Goal: Information Seeking & Learning: Check status

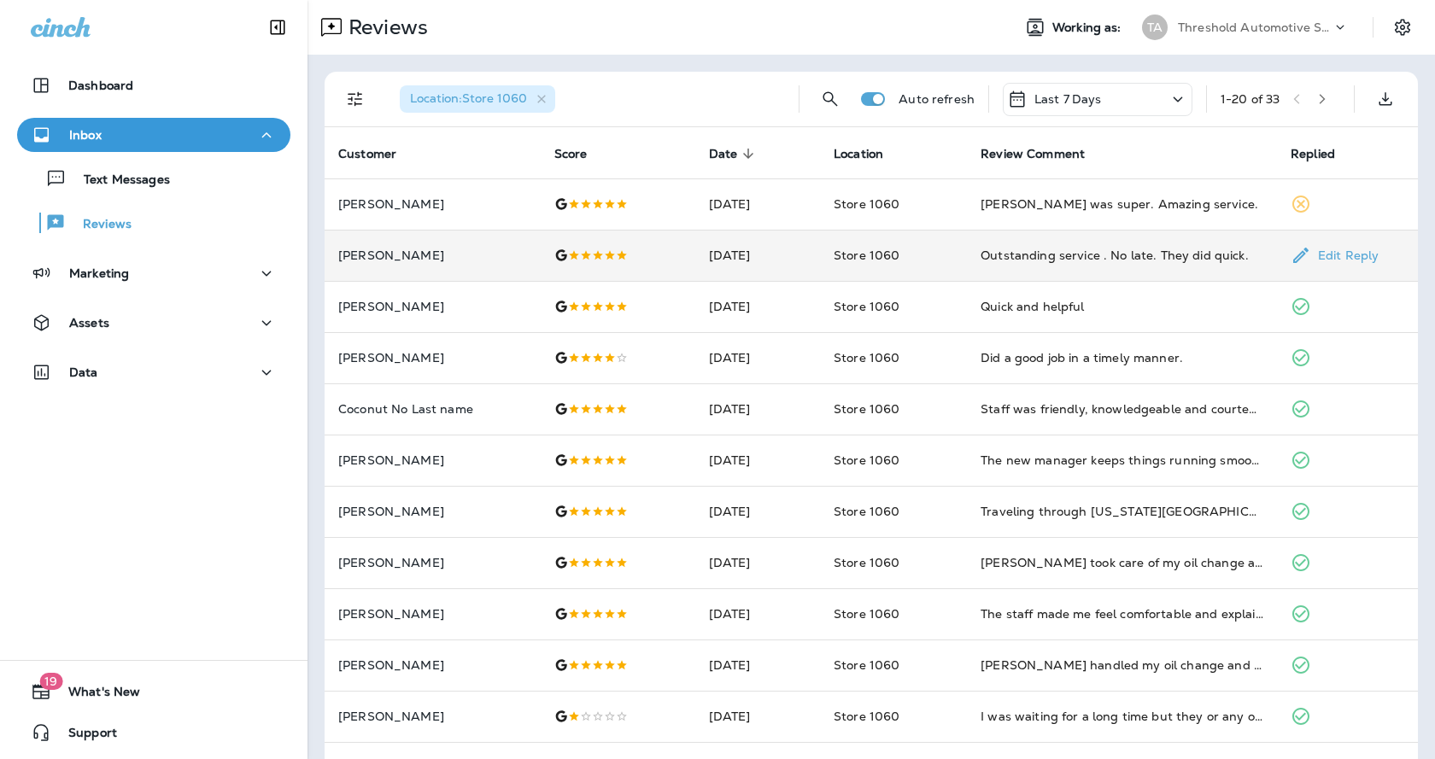
click at [1030, 251] on div "Outstanding service . No late. They did quick." at bounding box center [1122, 255] width 283 height 17
click at [927, 266] on div "Outstanding service . No late. They did quick." at bounding box center [834, 255] width 295 height 24
click at [927, 266] on td "Store 1060" at bounding box center [893, 255] width 147 height 51
click at [921, 270] on td "Store 1060" at bounding box center [893, 255] width 147 height 51
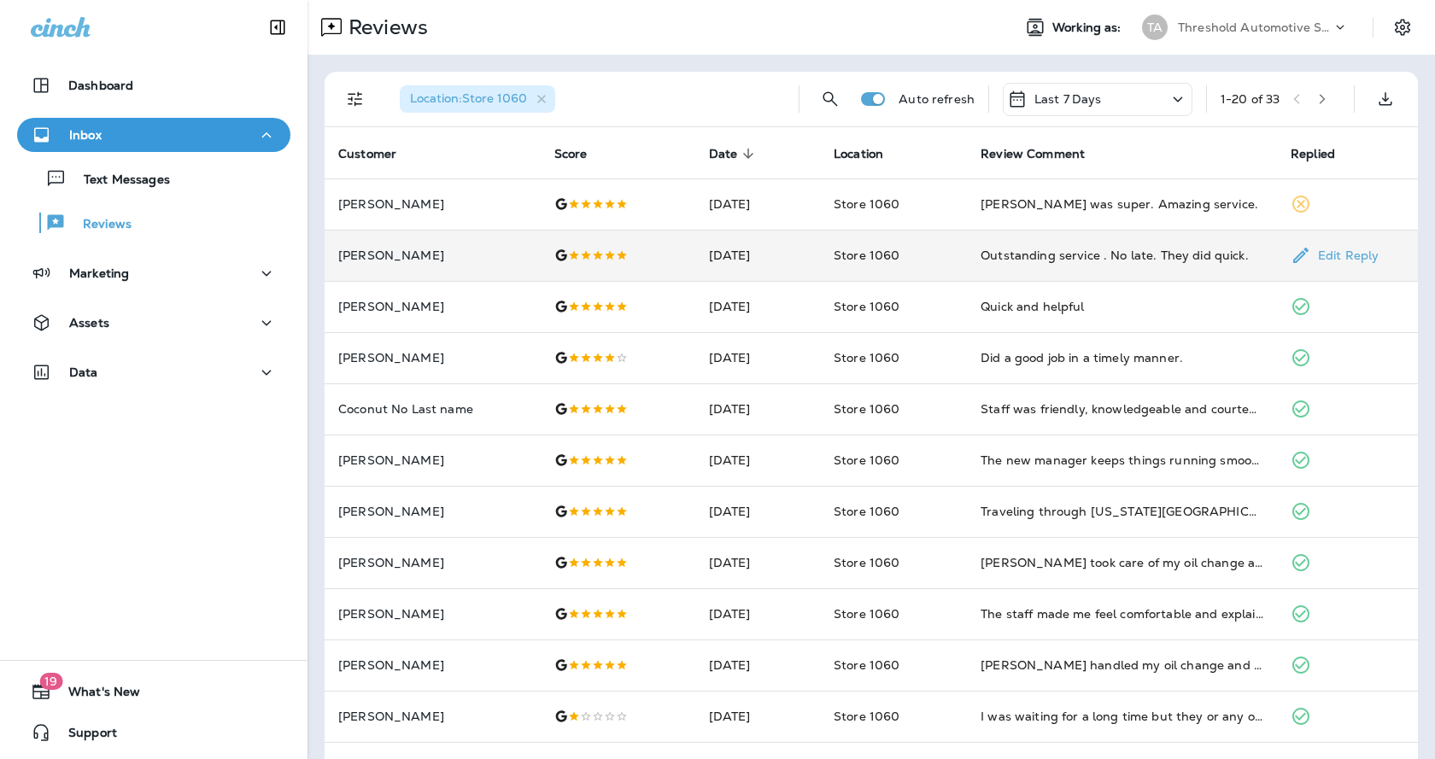
click at [921, 270] on td "Store 1060" at bounding box center [893, 255] width 147 height 51
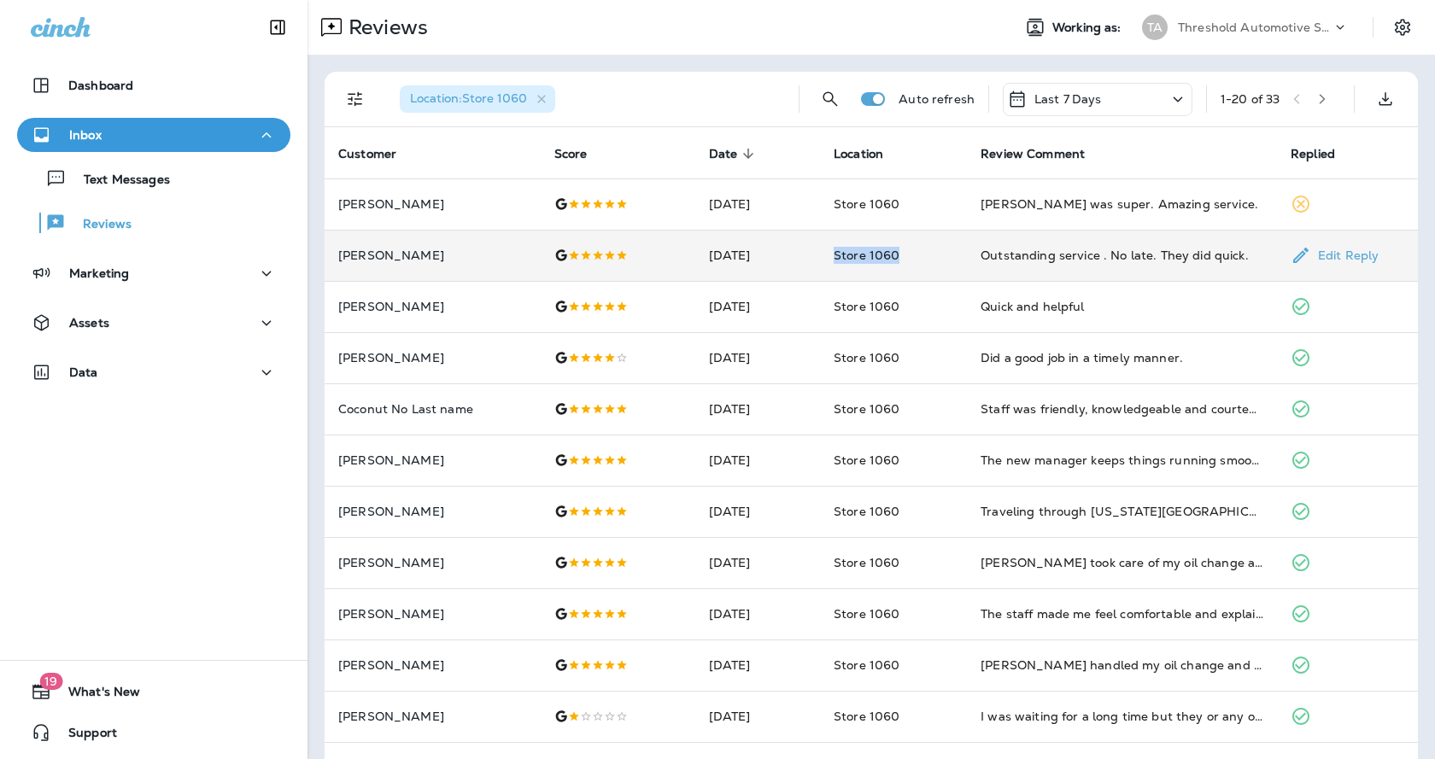
click at [926, 262] on td "Store 1060" at bounding box center [893, 255] width 147 height 51
click at [404, 257] on p "[PERSON_NAME]" at bounding box center [432, 256] width 189 height 14
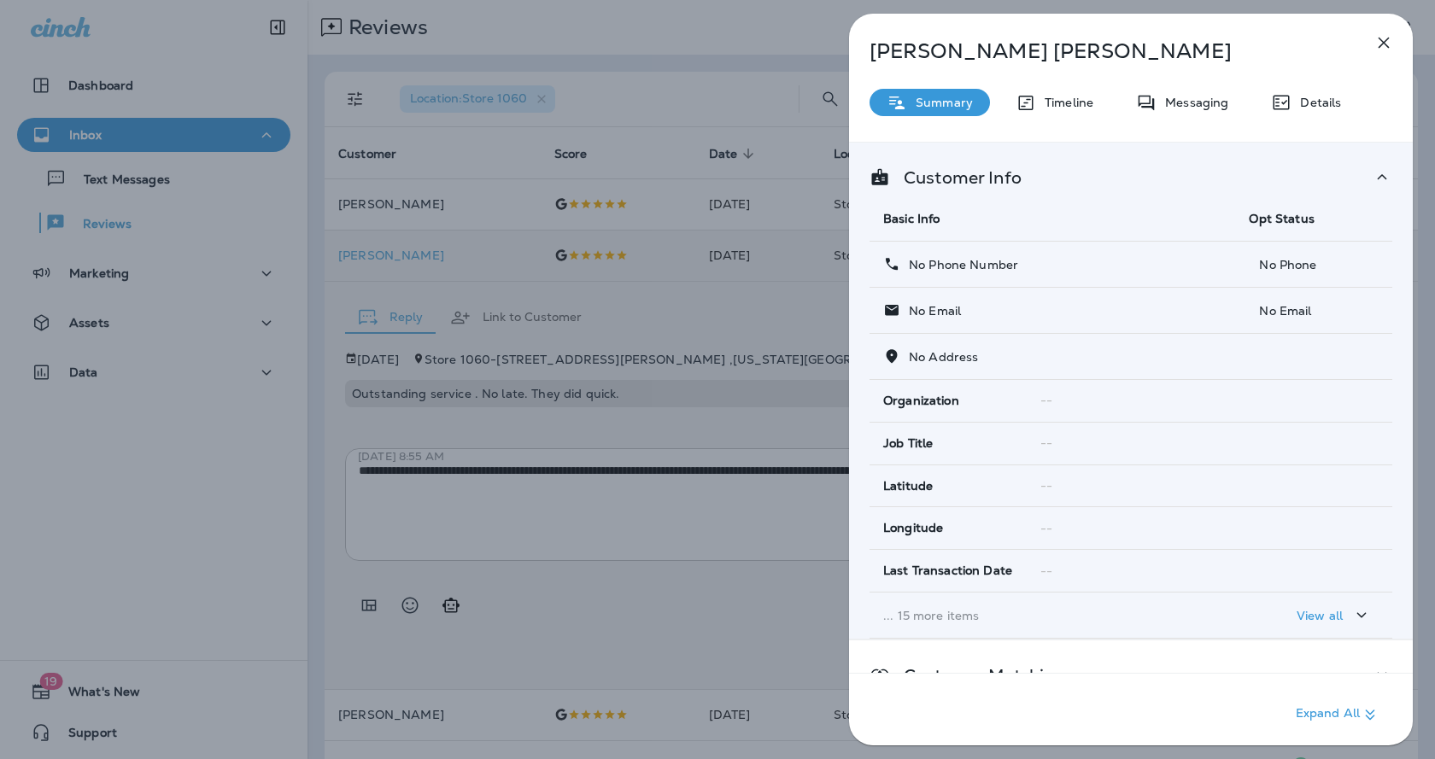
click at [1385, 44] on icon "button" at bounding box center [1384, 43] width 11 height 11
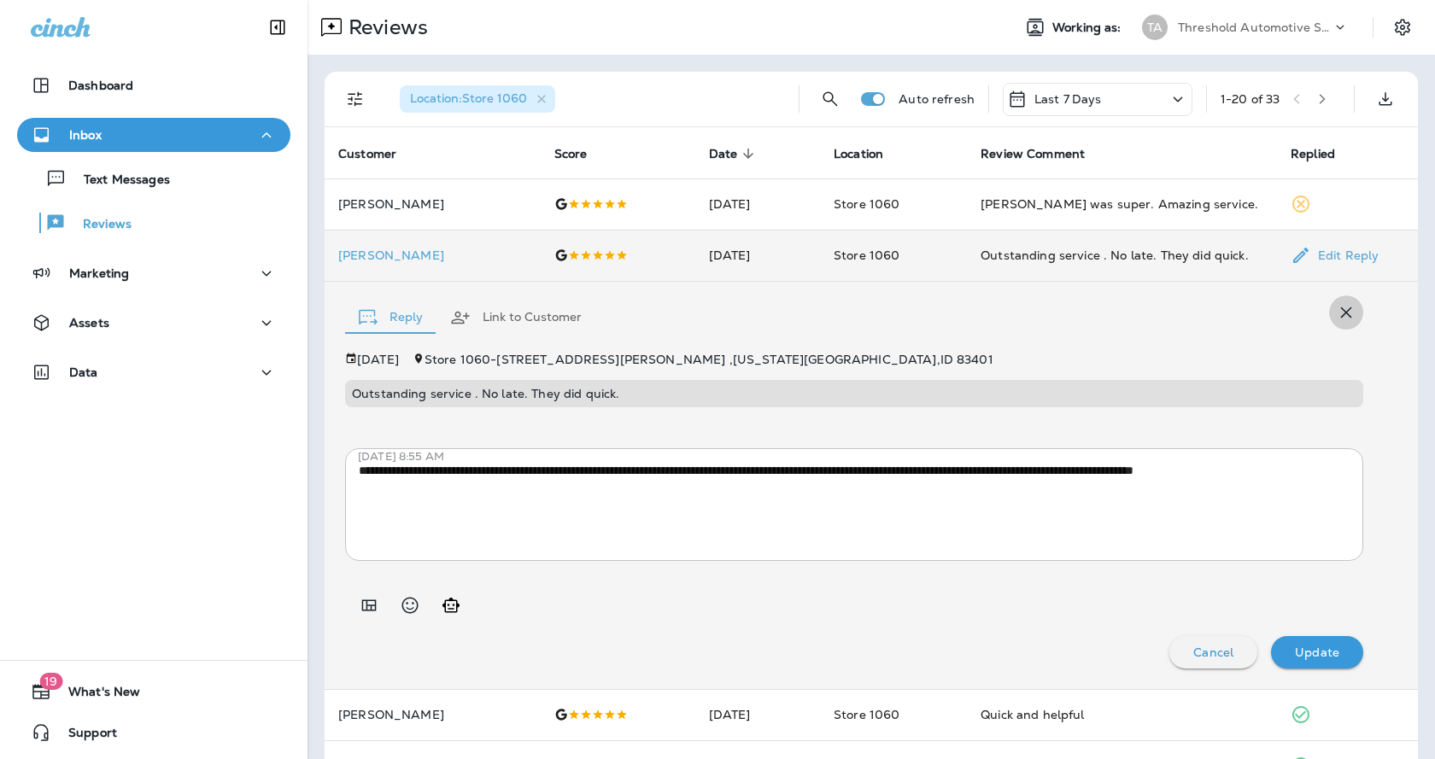
click at [1341, 310] on icon "button" at bounding box center [1346, 312] width 11 height 11
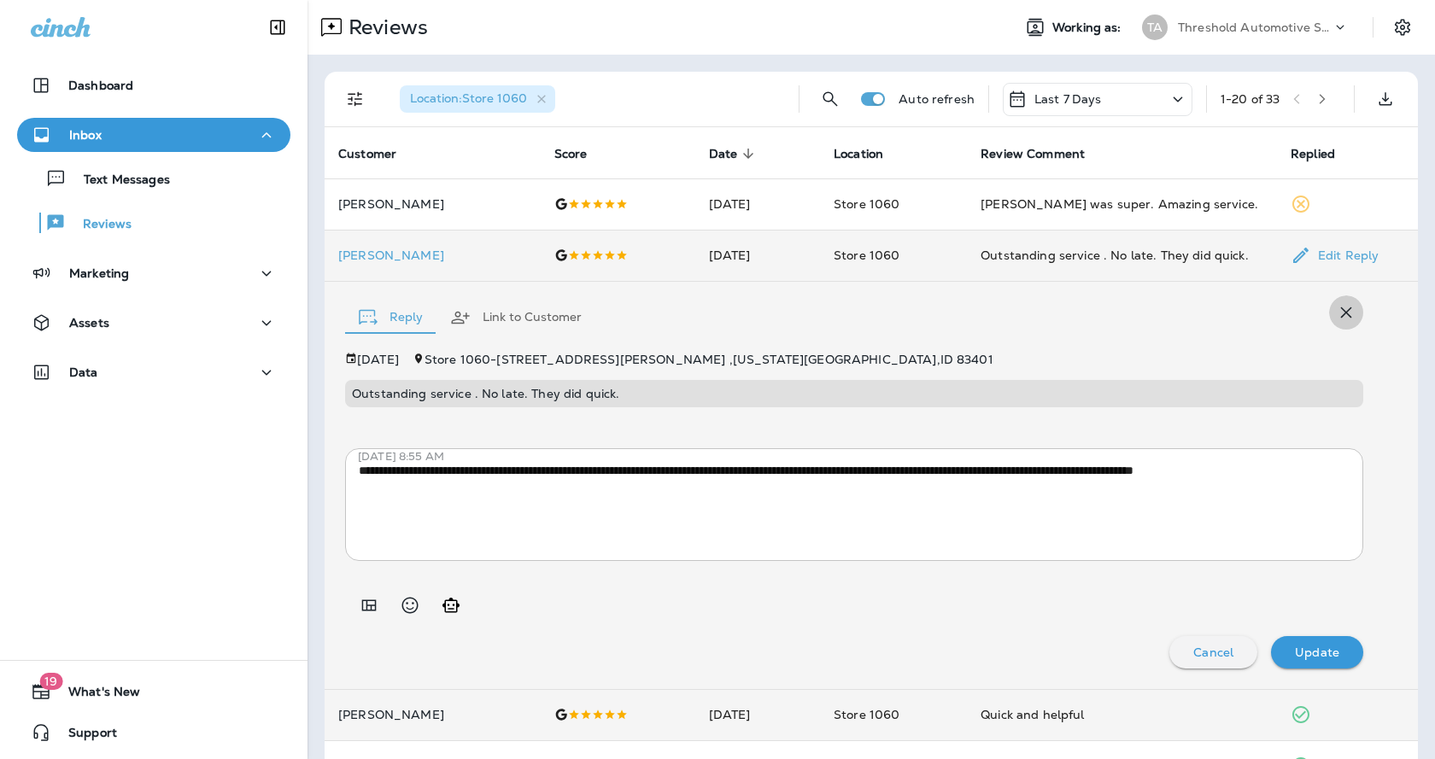
click at [1337, 689] on td at bounding box center [1347, 714] width 141 height 51
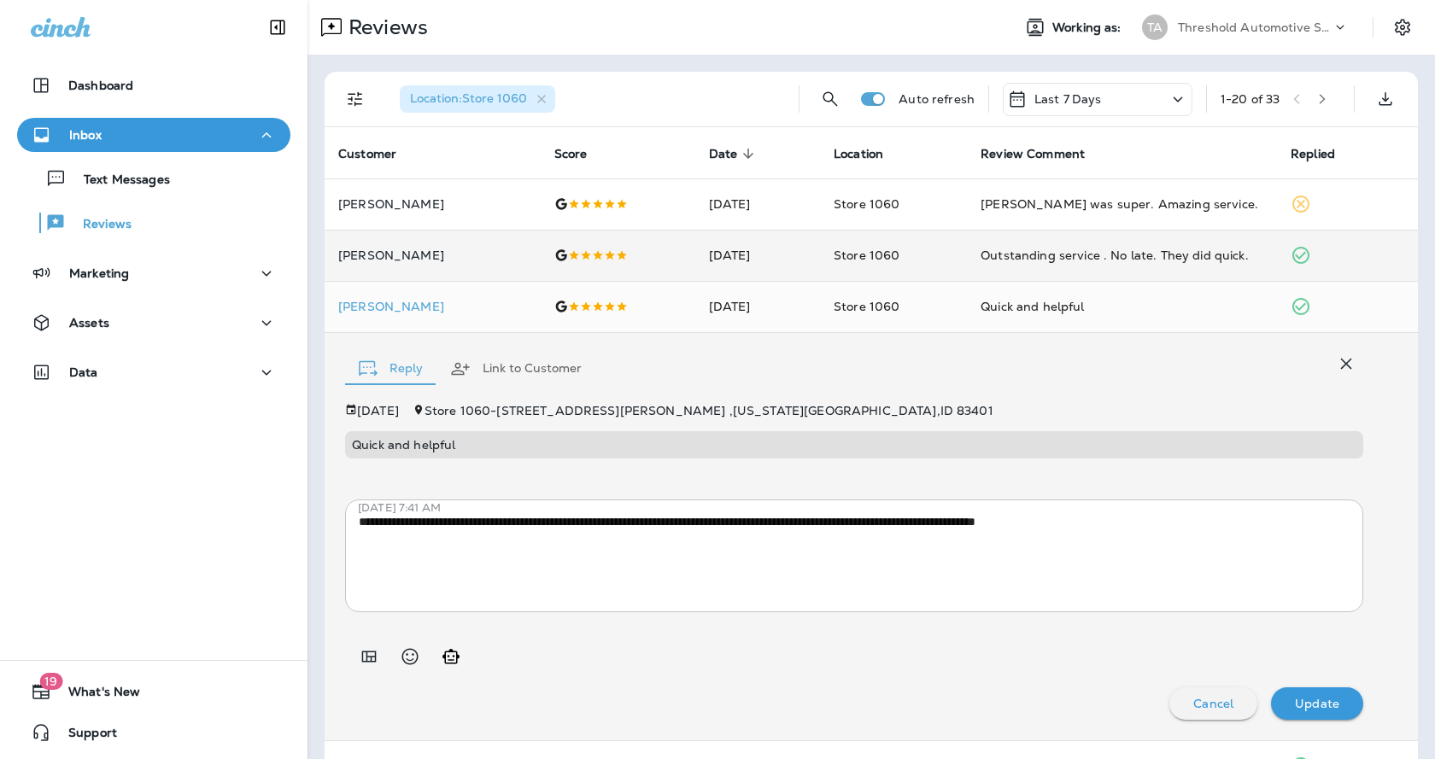
click at [1329, 362] on button "button" at bounding box center [1346, 364] width 34 height 34
click at [1322, 741] on td at bounding box center [1347, 766] width 141 height 51
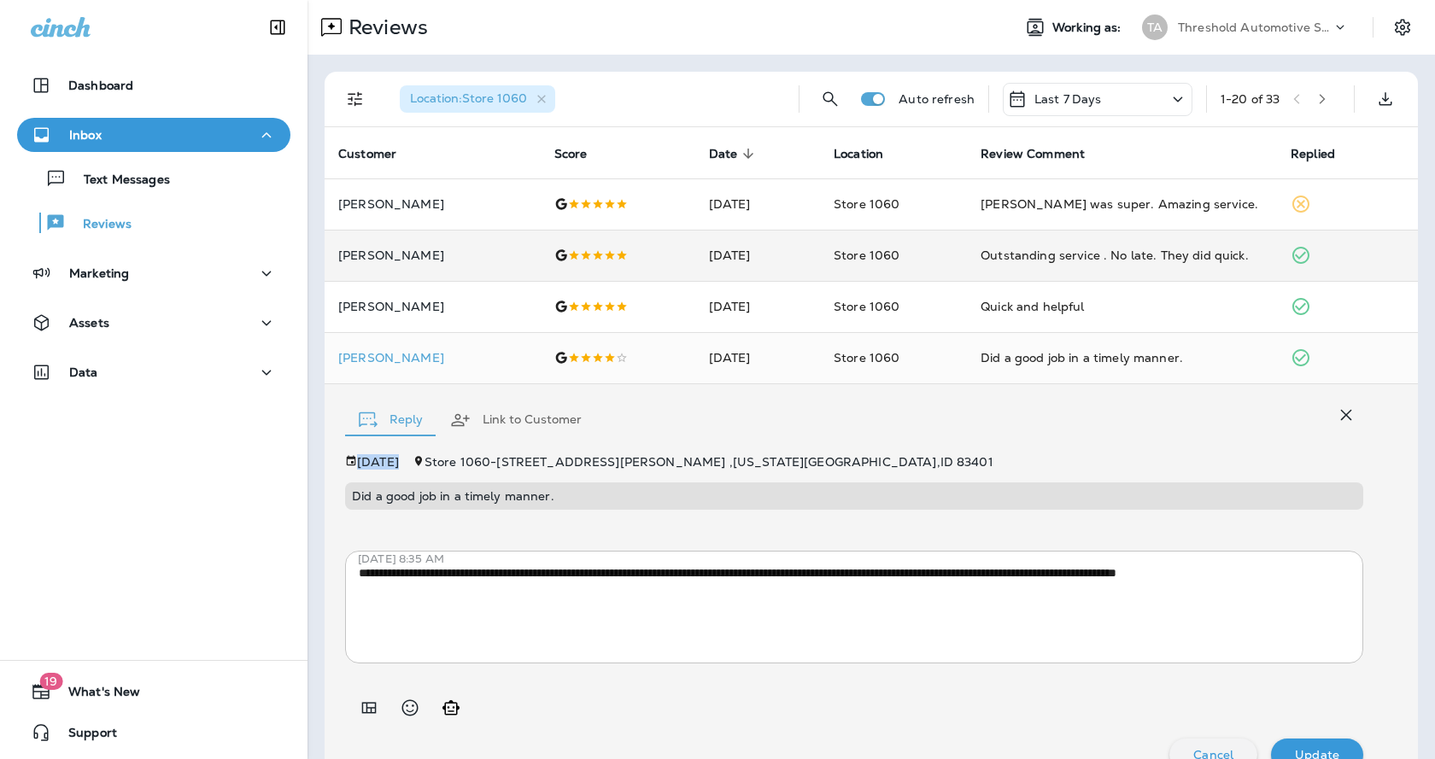
scroll to position [32, 0]
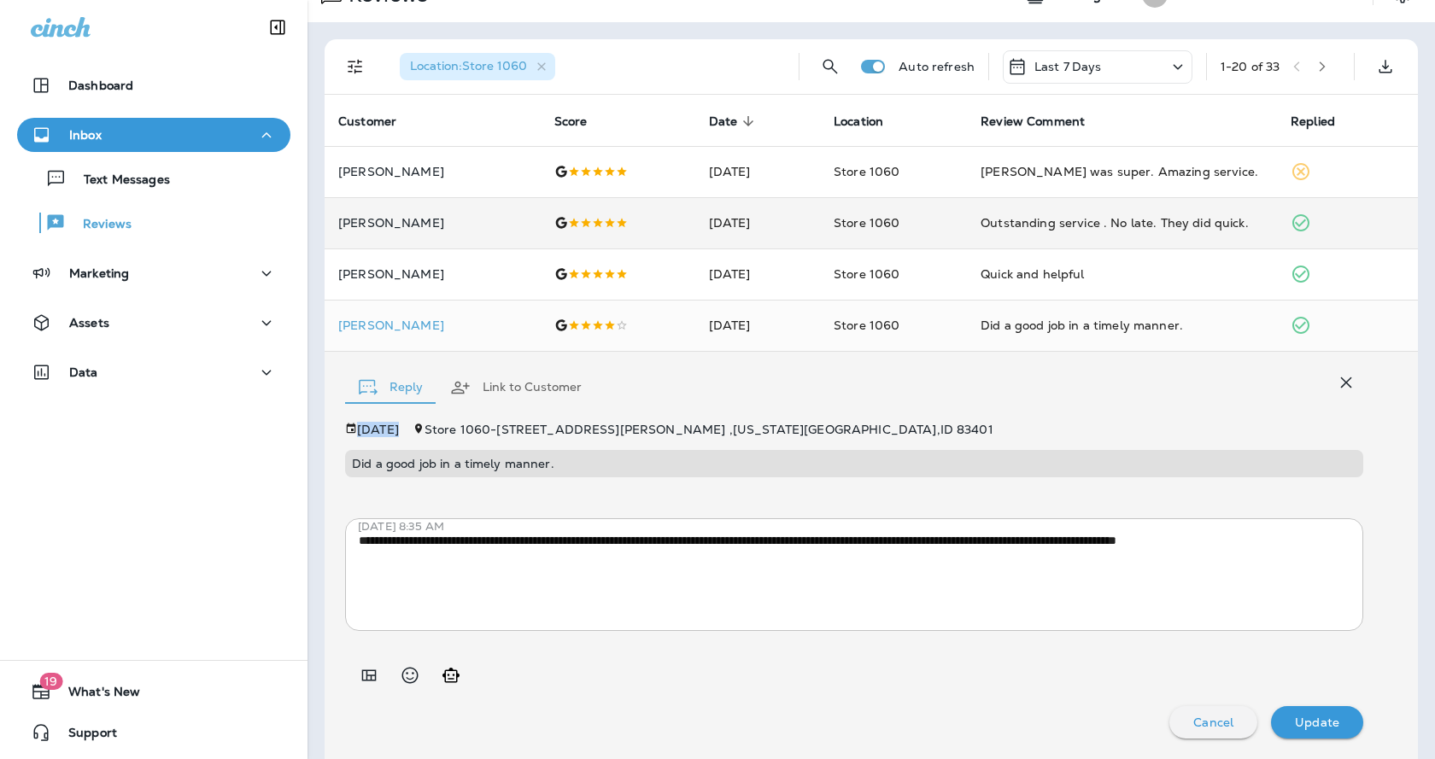
click at [1341, 384] on icon "button" at bounding box center [1346, 383] width 11 height 11
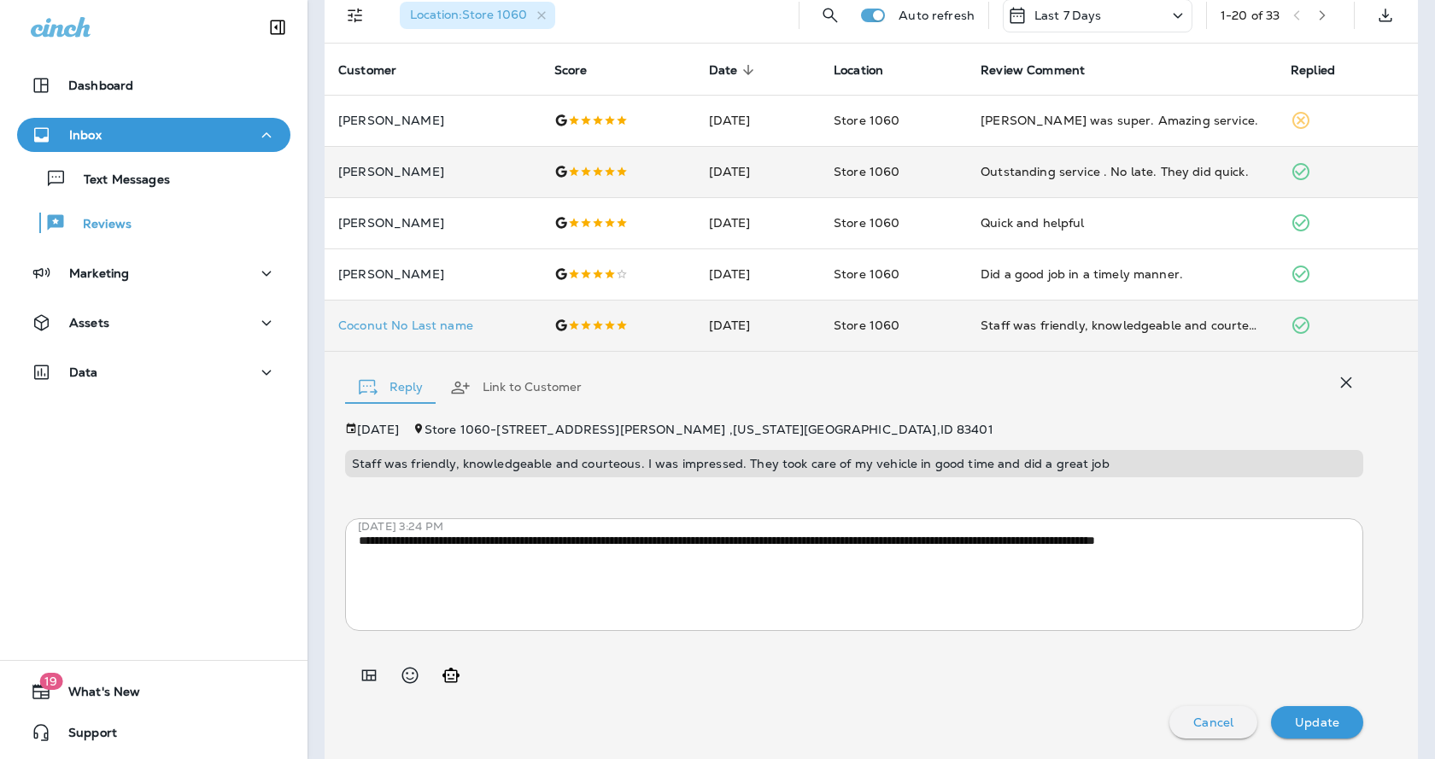
click at [1341, 384] on icon "button" at bounding box center [1346, 383] width 11 height 11
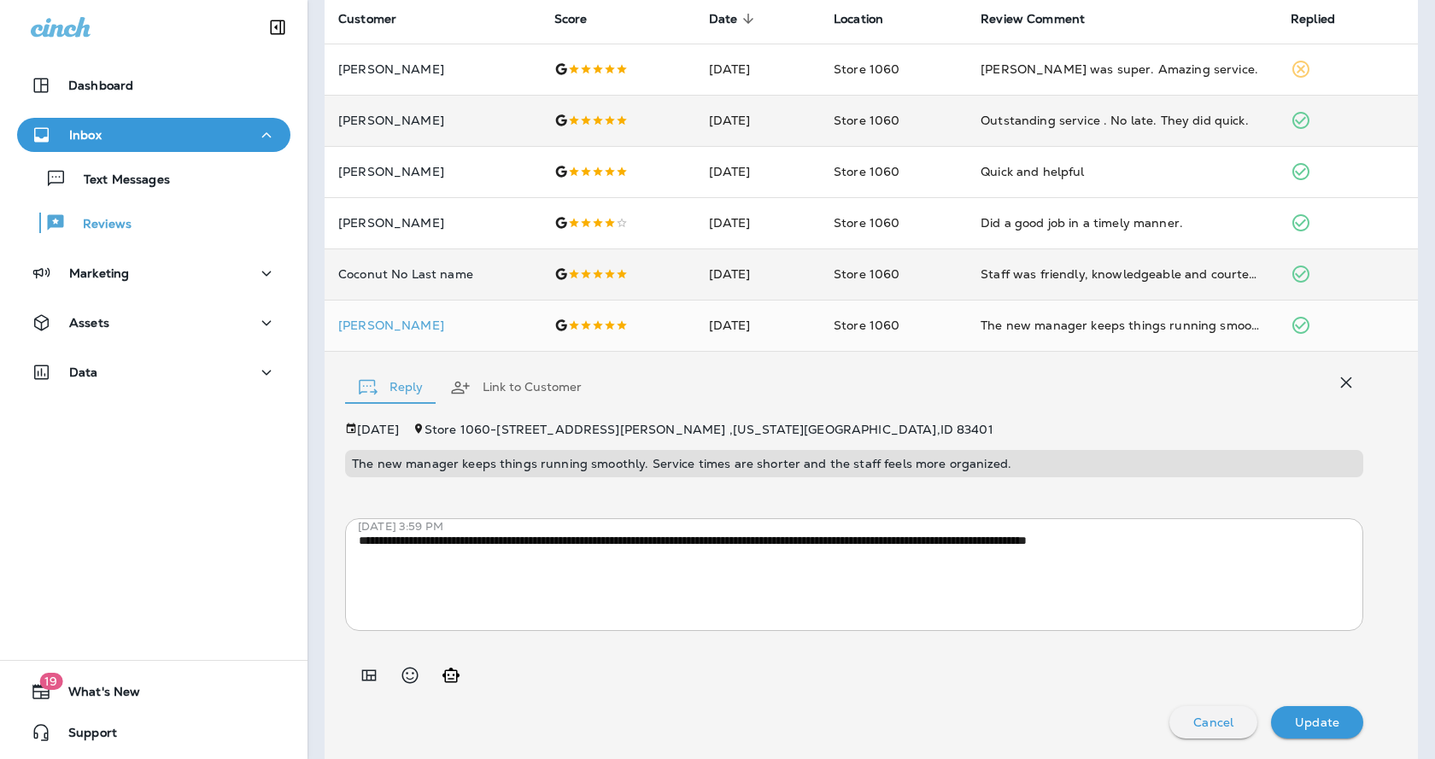
click at [1341, 384] on icon "button" at bounding box center [1346, 383] width 11 height 11
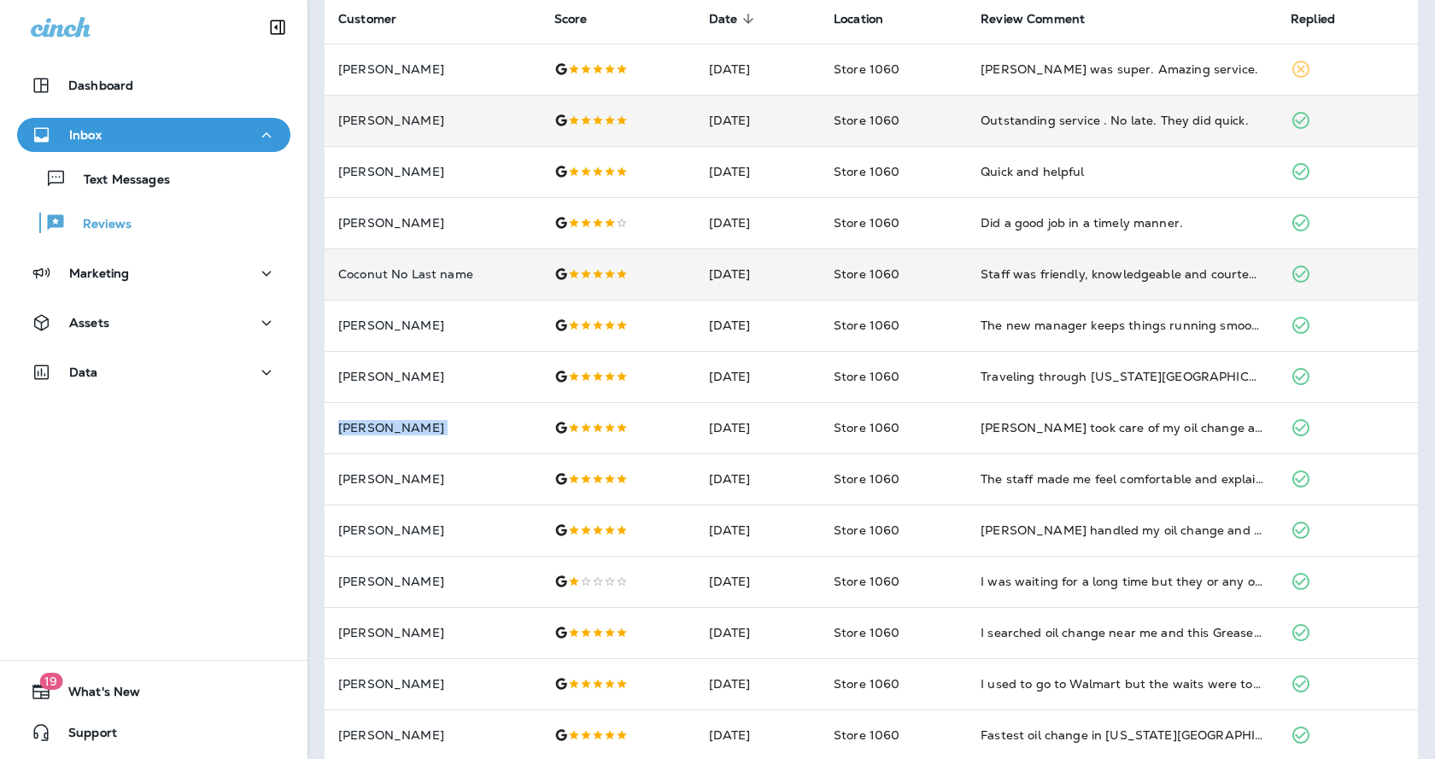
scroll to position [186, 0]
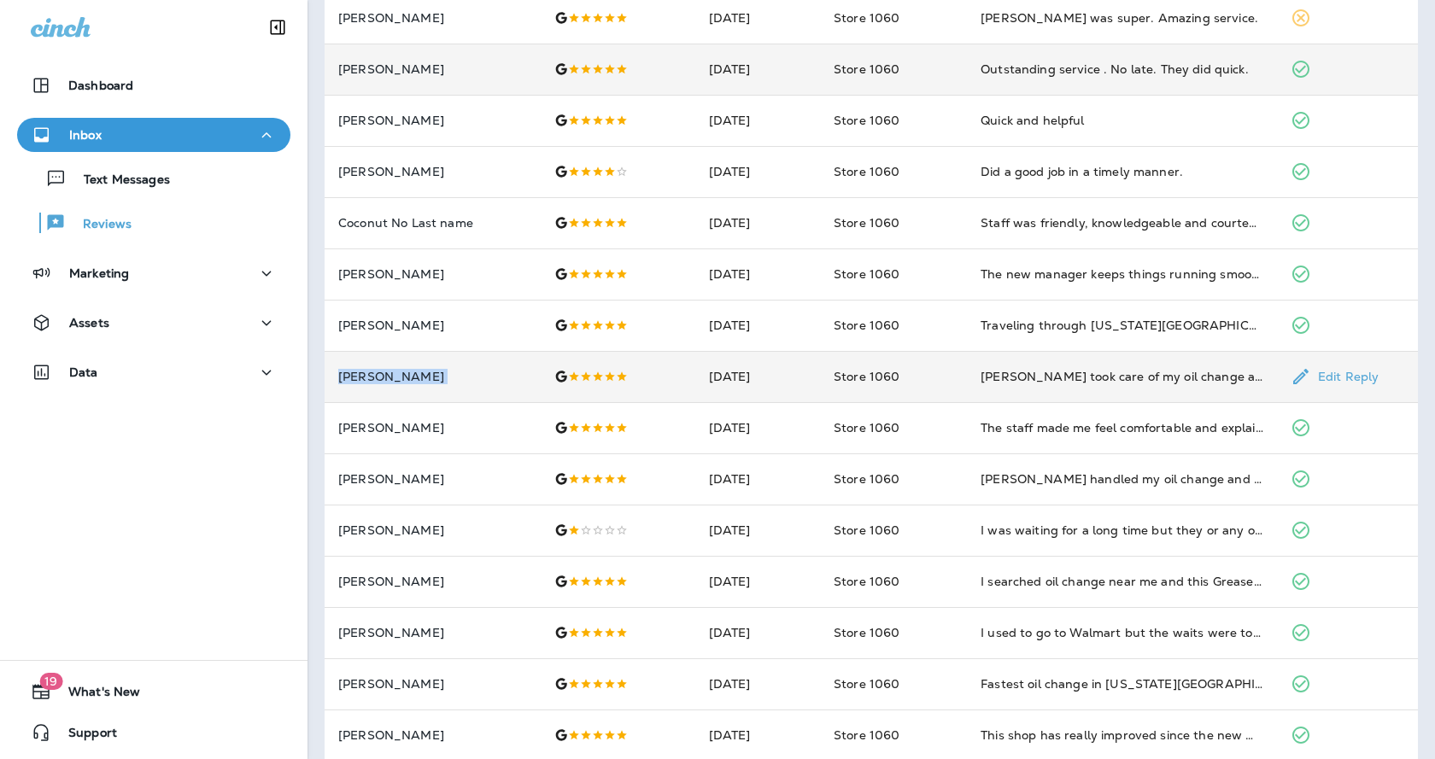
click at [505, 388] on td "[PERSON_NAME]" at bounding box center [433, 376] width 216 height 51
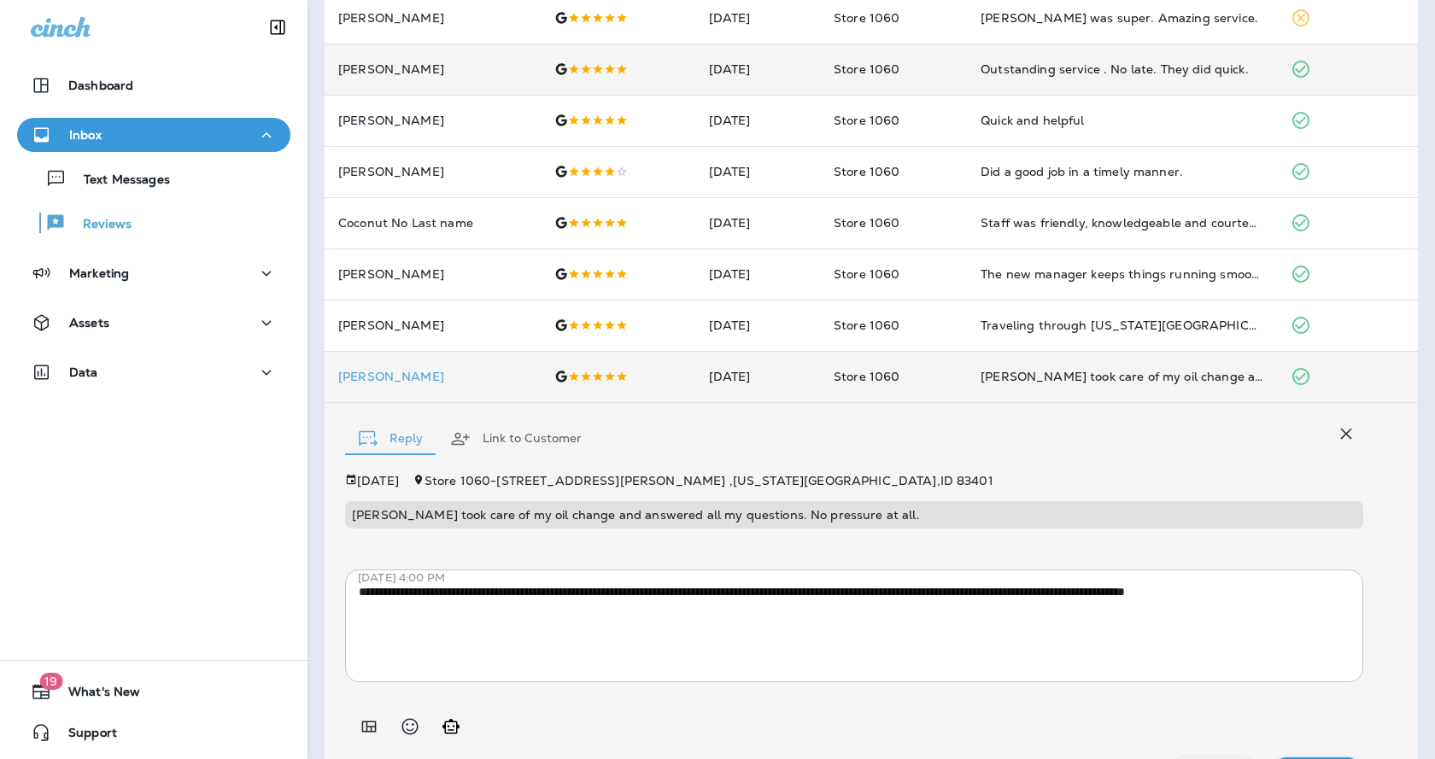
scroll to position [237, 0]
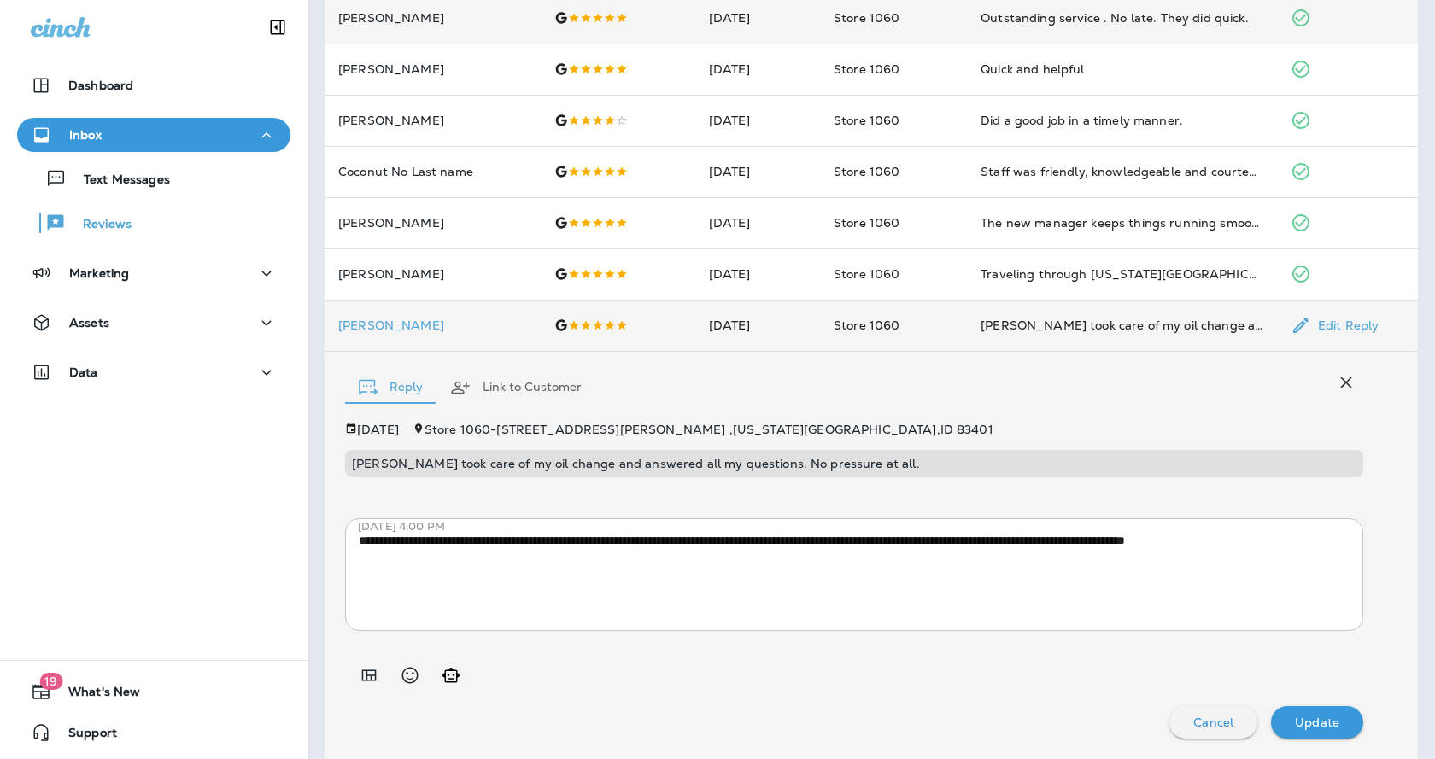
click at [479, 332] on td "[PERSON_NAME]" at bounding box center [433, 325] width 216 height 51
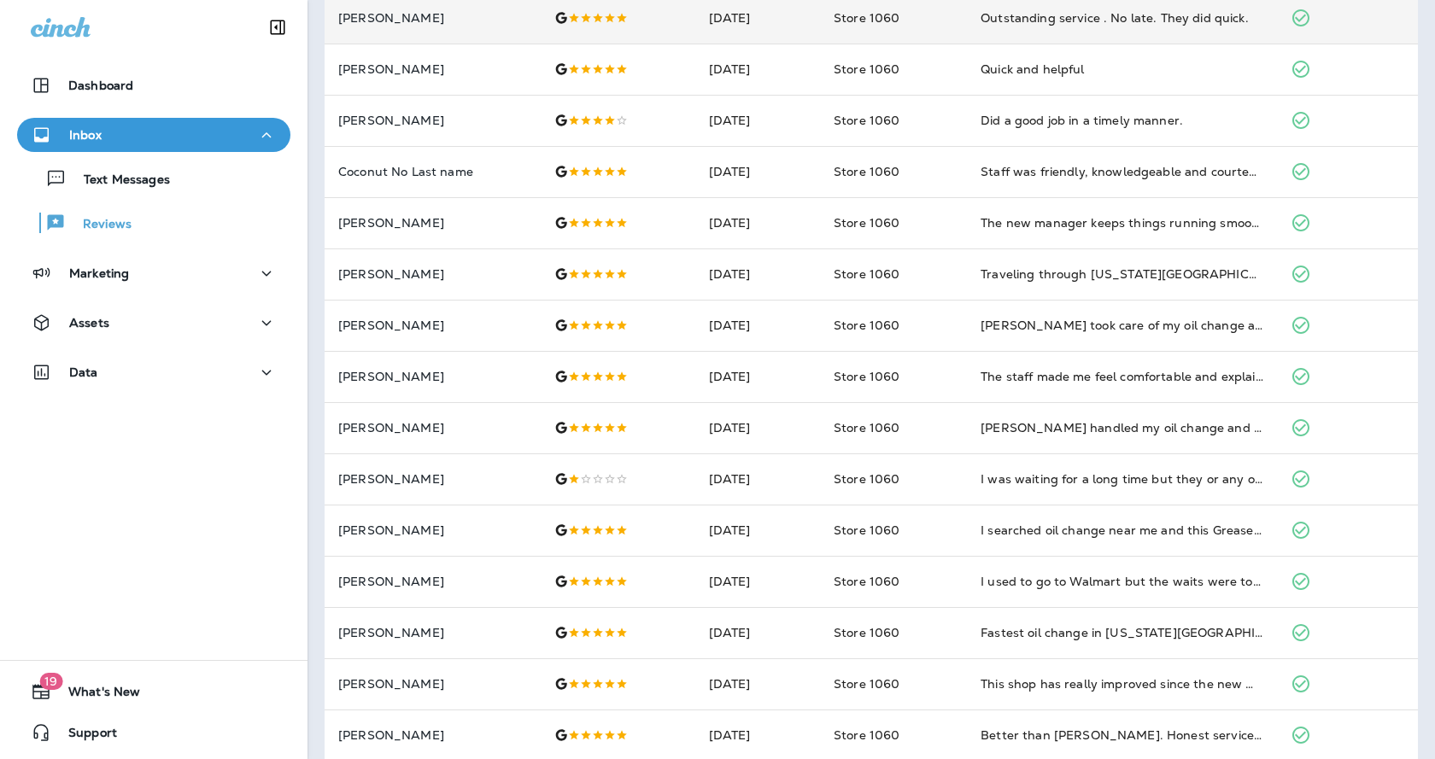
click at [256, 535] on div "Dashboard Inbox Text Messages Reviews Marketing Assets Data 19 What's New Suppo…" at bounding box center [153, 379] width 307 height 759
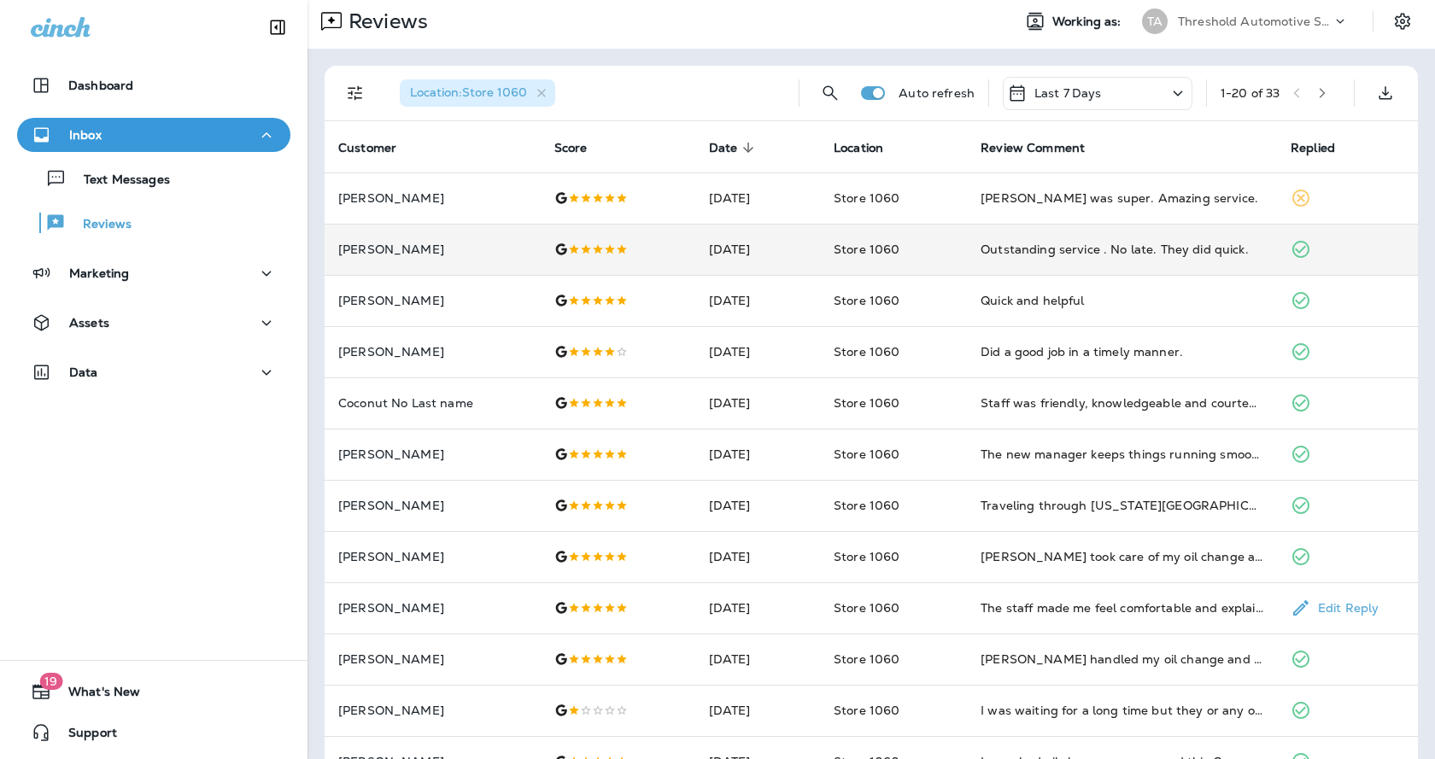
scroll to position [0, 0]
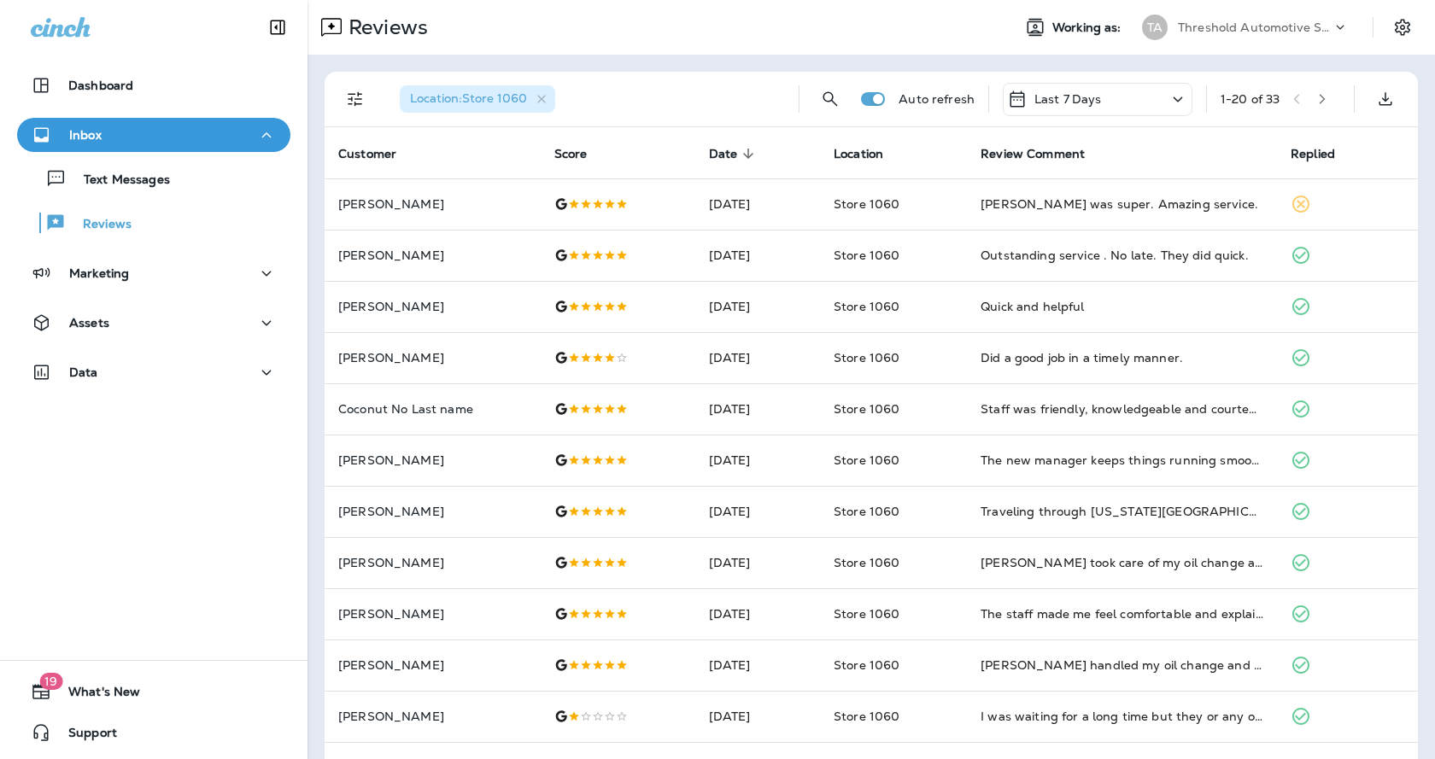
click at [614, 68] on div "Location : Store 1060 Auto refresh Last 7 Days 1 - 20 of 33 Customer Score Date…" at bounding box center [870, 638] width 1127 height 1167
